Goal: Information Seeking & Learning: Understand process/instructions

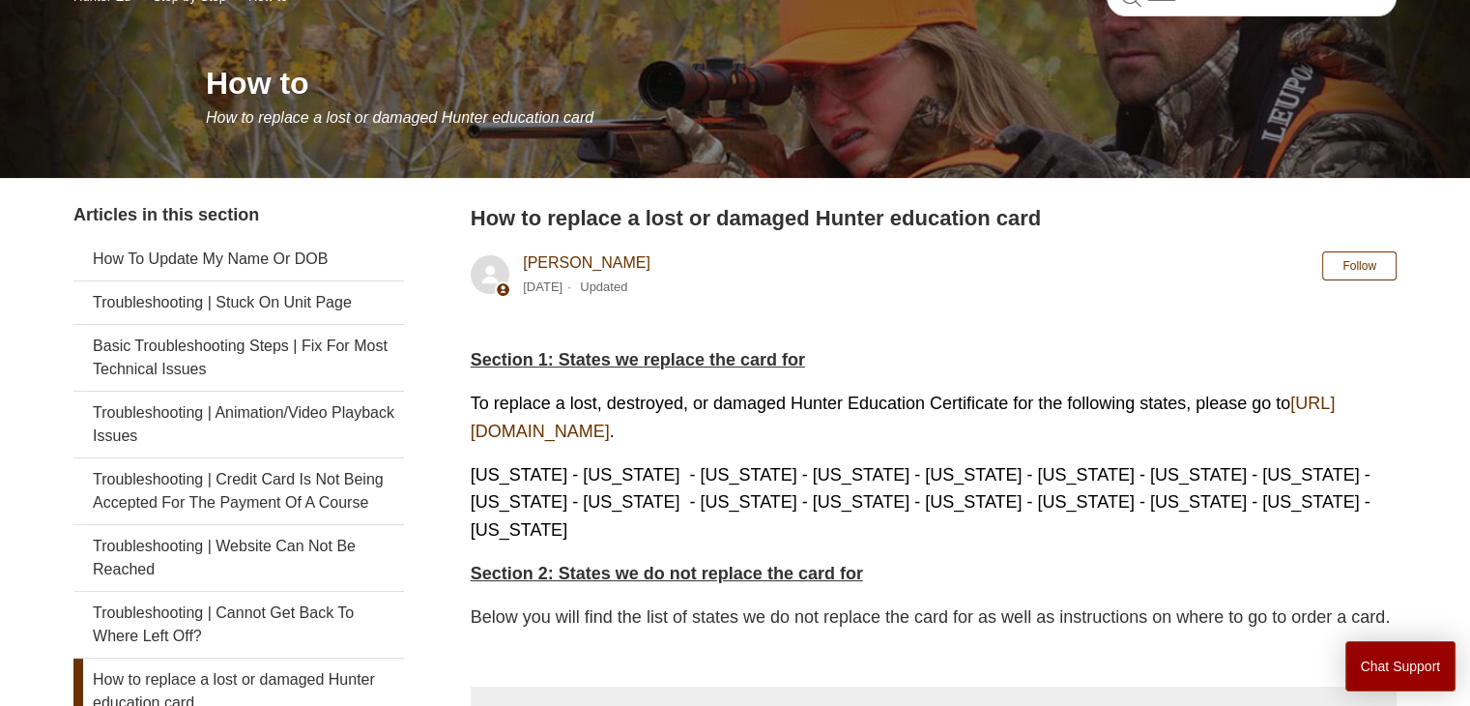
scroll to position [193, 0]
click at [622, 436] on link "https://ilostmycard.com/" at bounding box center [903, 416] width 865 height 47
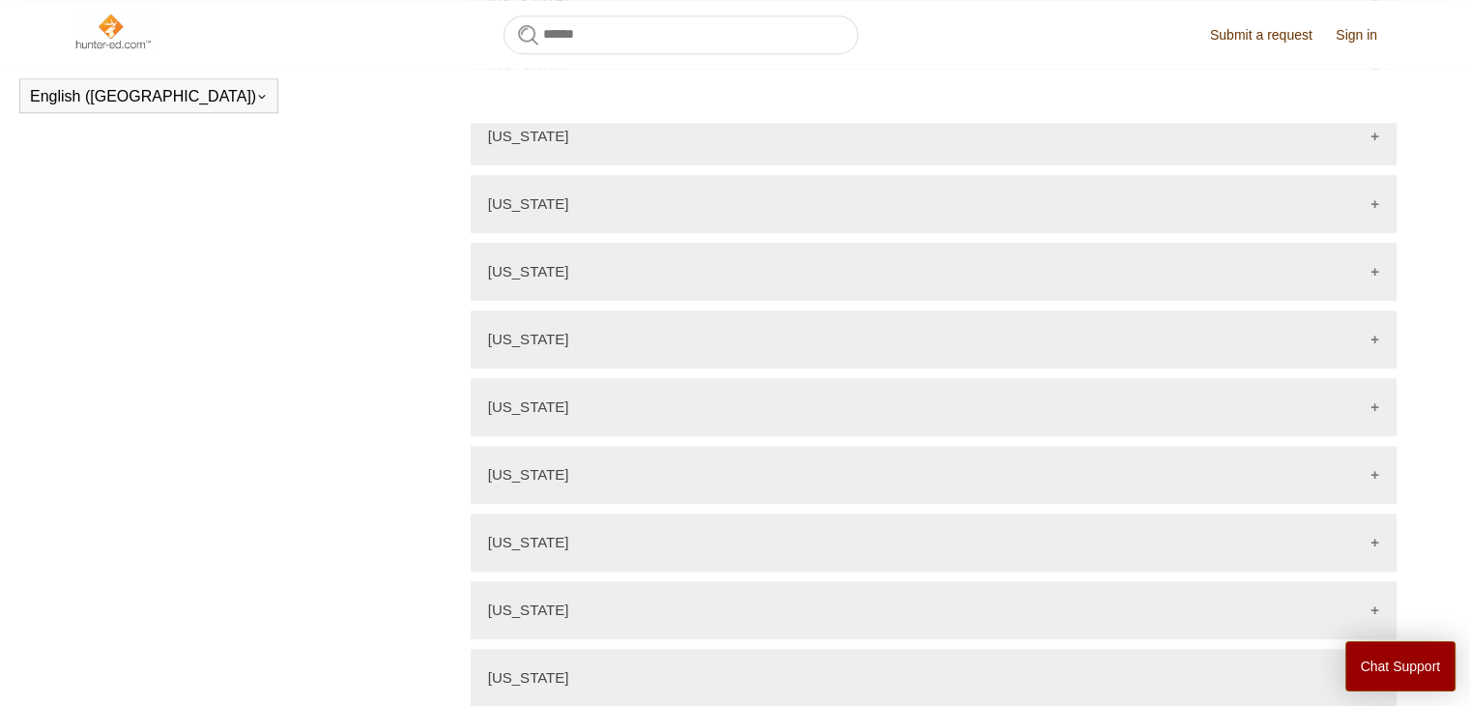
scroll to position [1397, 0]
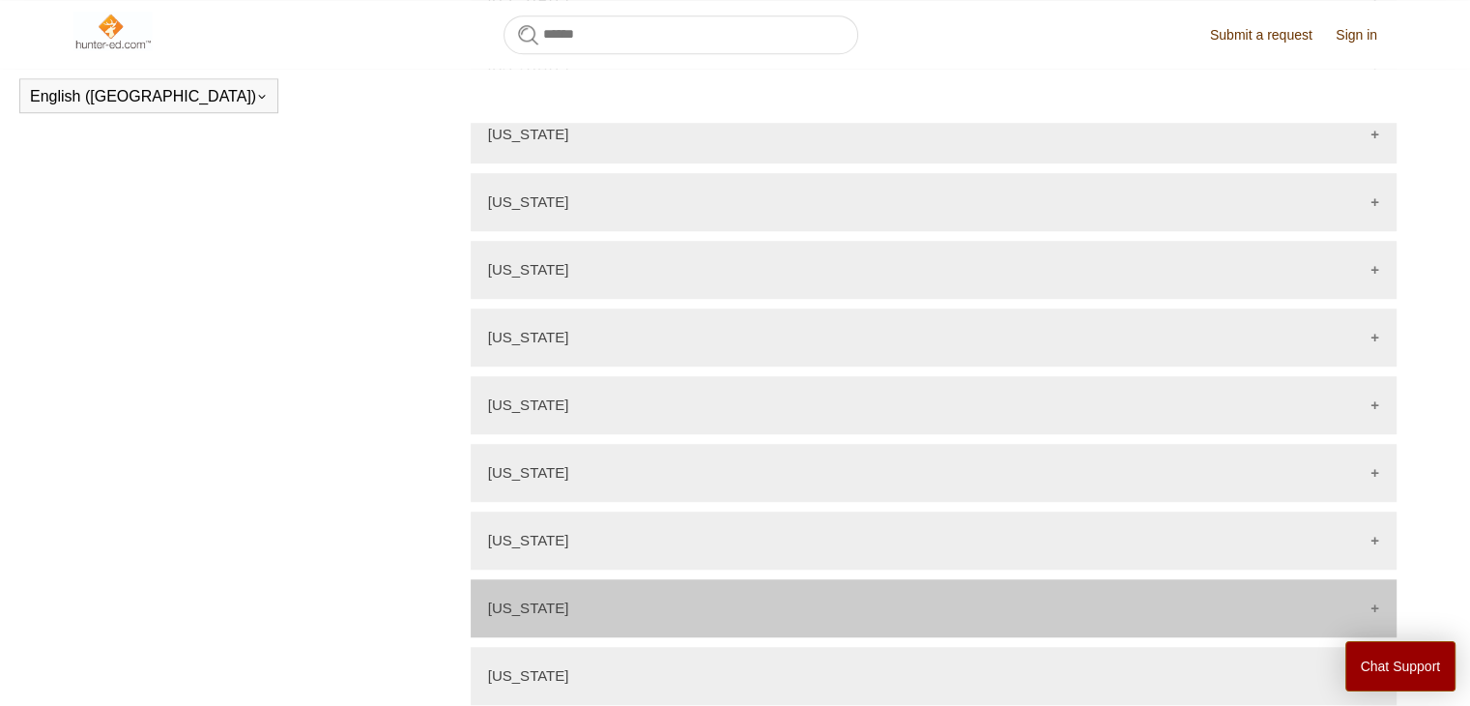
click at [546, 603] on p "Michigan" at bounding box center [528, 607] width 81 height 16
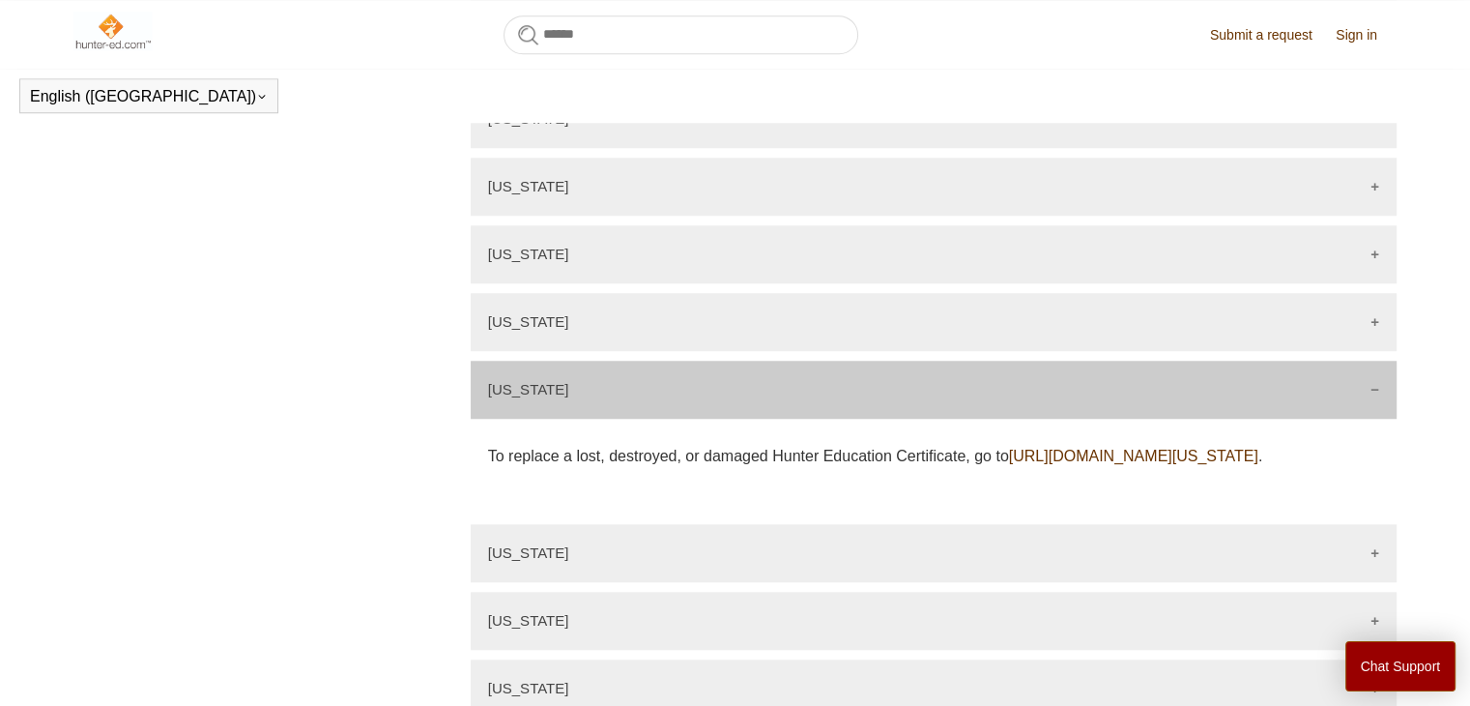
scroll to position [1626, 0]
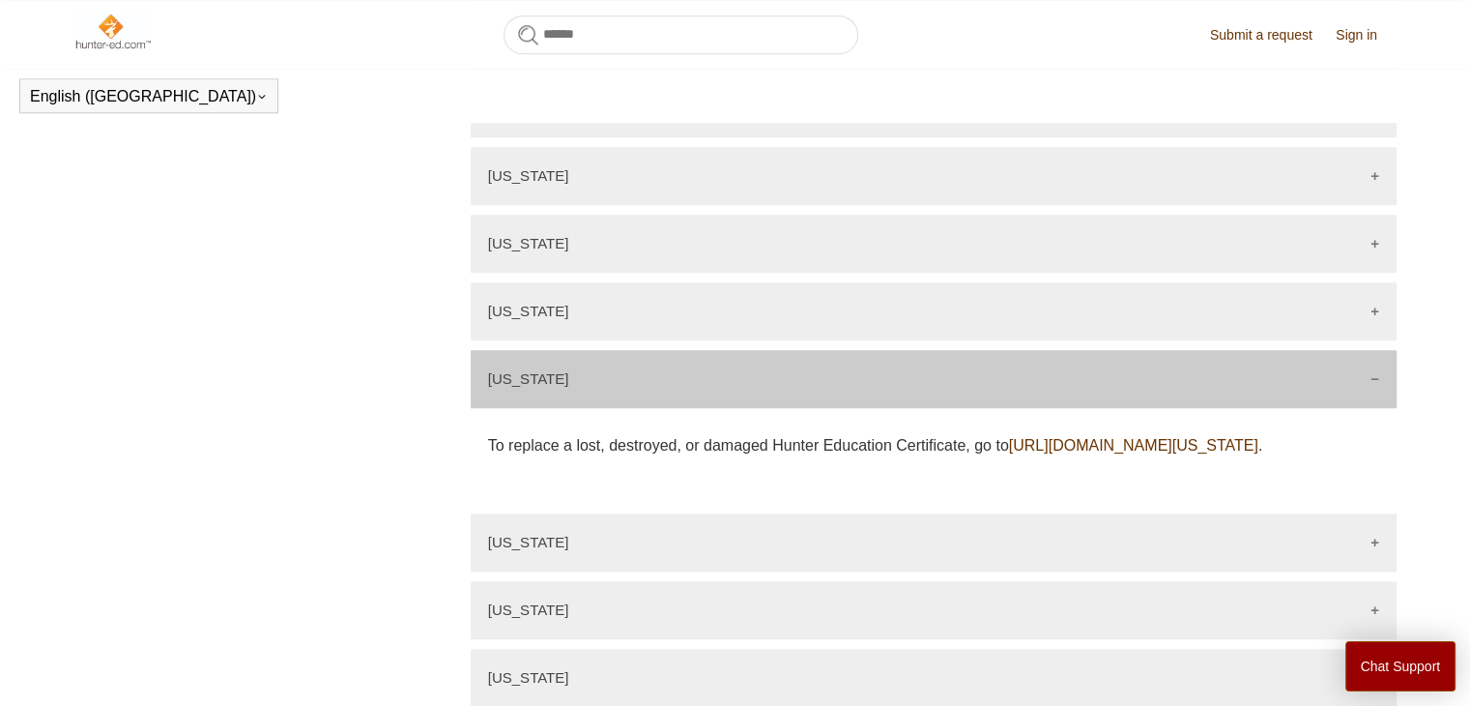
click at [1009, 453] on link "https://secure1.state.mi.us/dupcertrequest/" at bounding box center [1133, 445] width 249 height 16
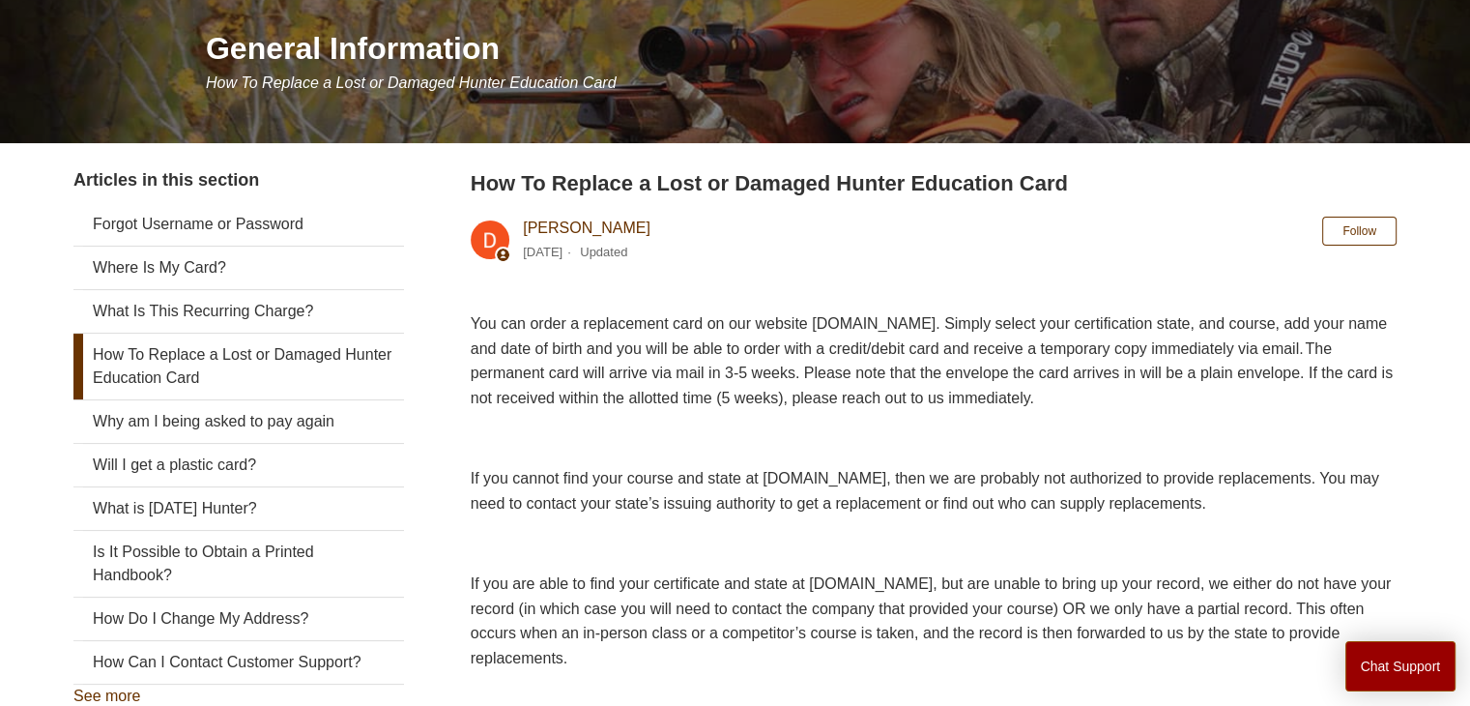
scroll to position [228, 0]
click at [178, 363] on link "How To Replace a Lost or Damaged Hunter Education Card" at bounding box center [238, 366] width 331 height 66
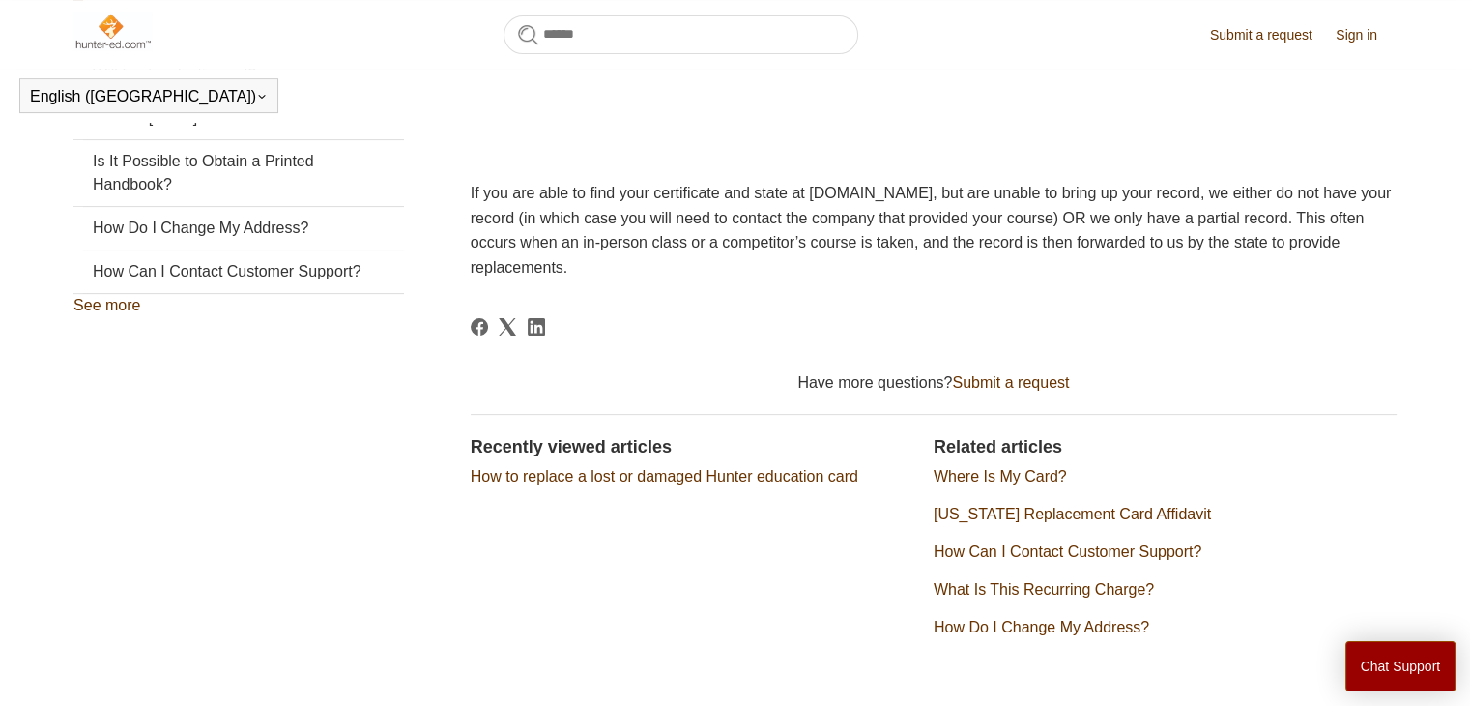
scroll to position [565, 0]
click at [112, 304] on link "See more" at bounding box center [106, 304] width 67 height 16
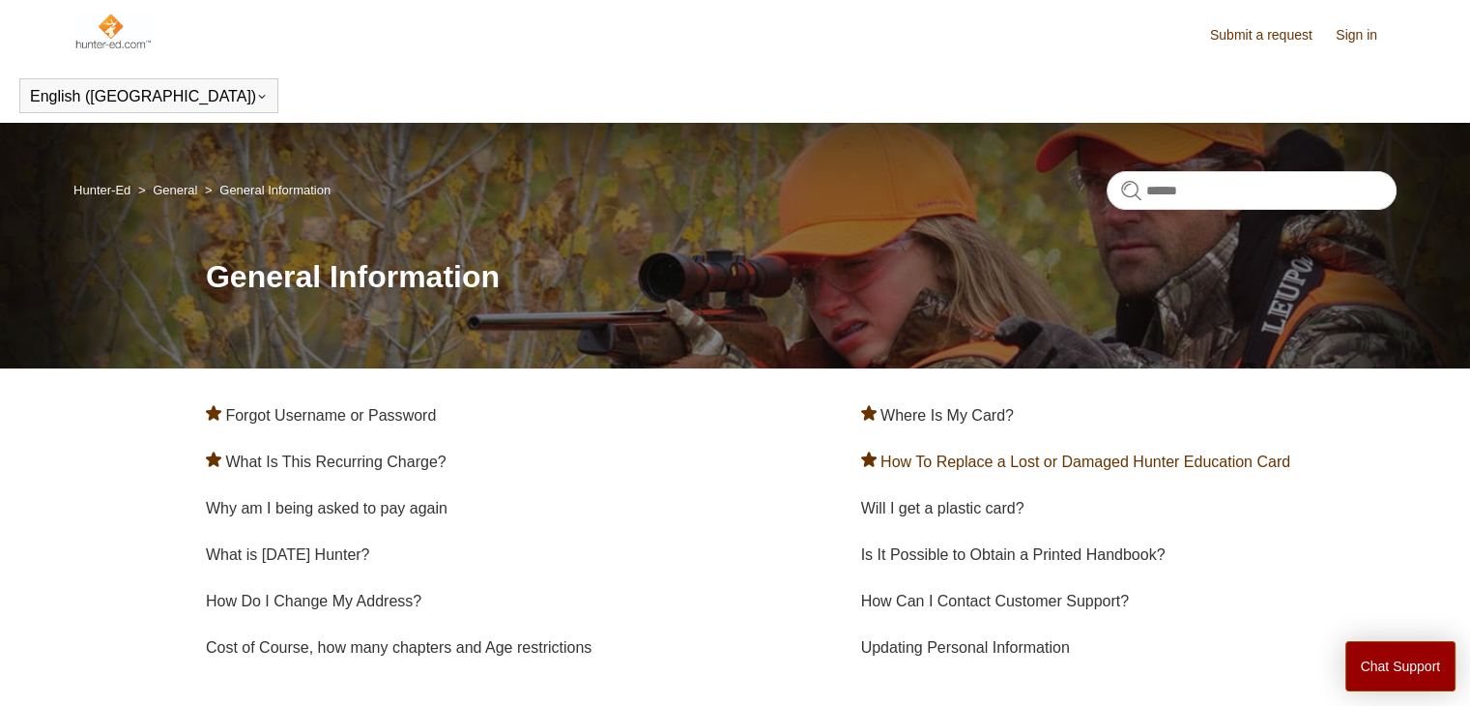
click at [986, 465] on link "How To Replace a Lost or Damaged Hunter Education Card" at bounding box center [1086, 461] width 410 height 16
